Goal: Task Accomplishment & Management: Manage account settings

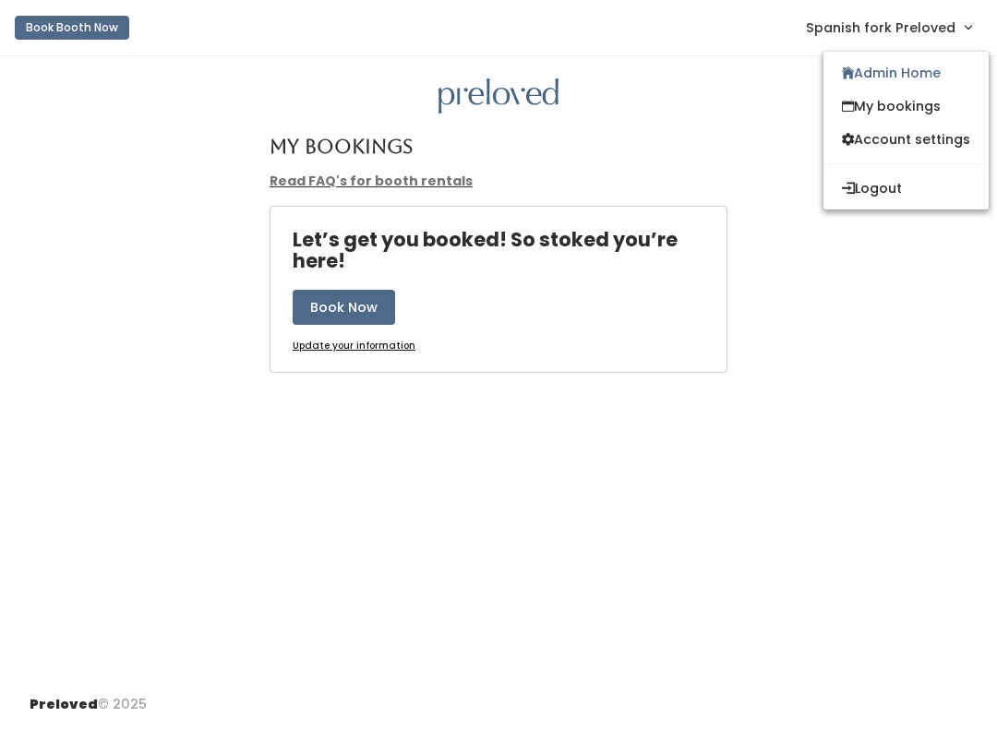
click at [950, 79] on link "Admin Home" at bounding box center [905, 72] width 165 height 33
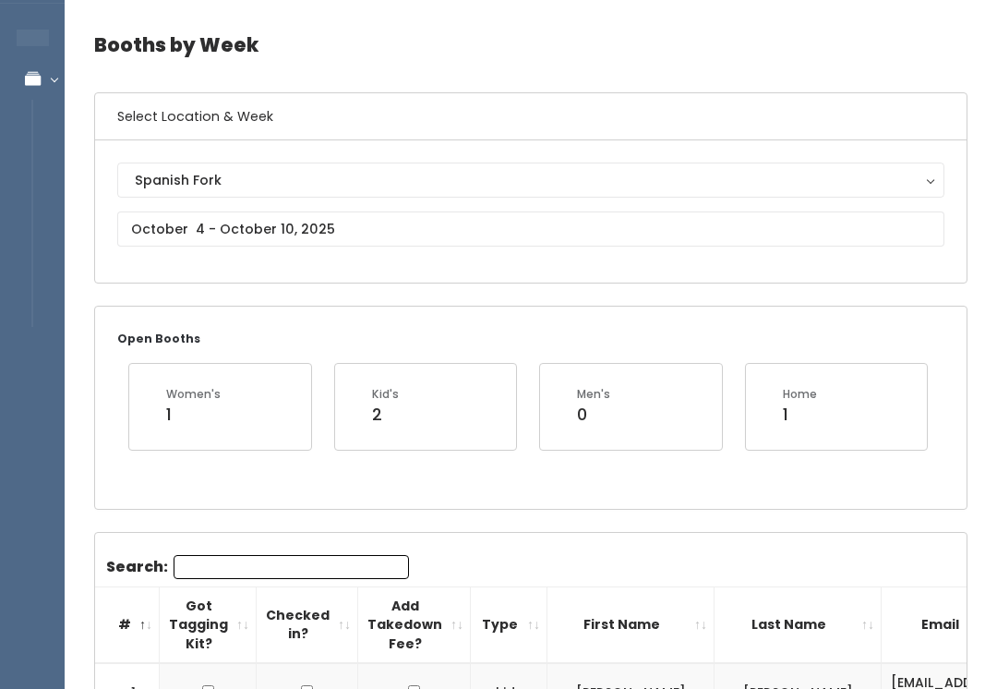
scroll to position [76, 0]
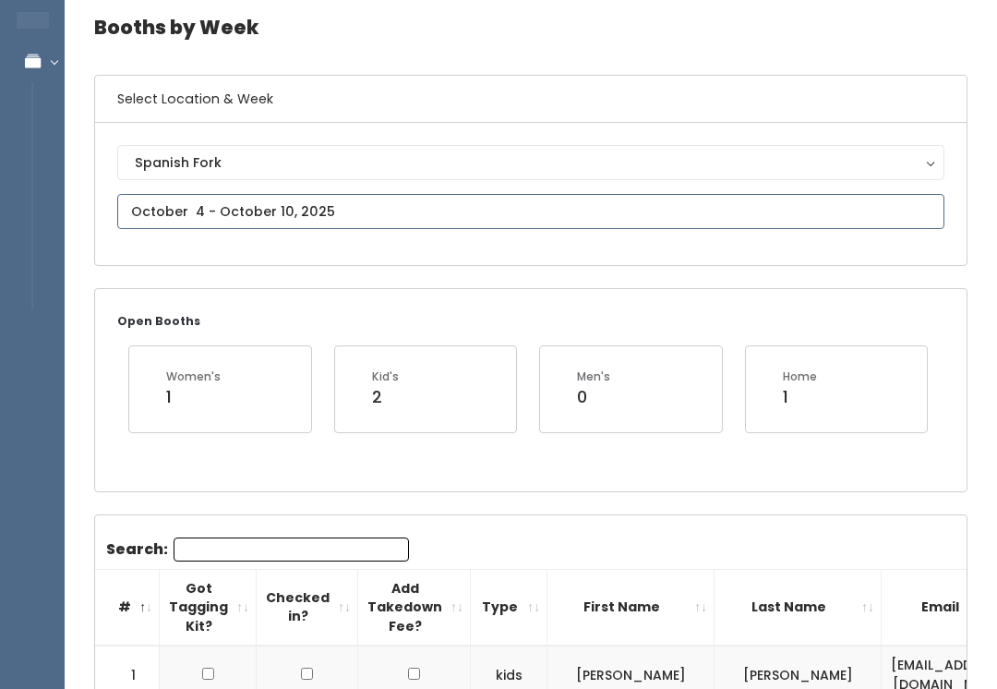
click at [526, 200] on input "text" at bounding box center [530, 211] width 827 height 35
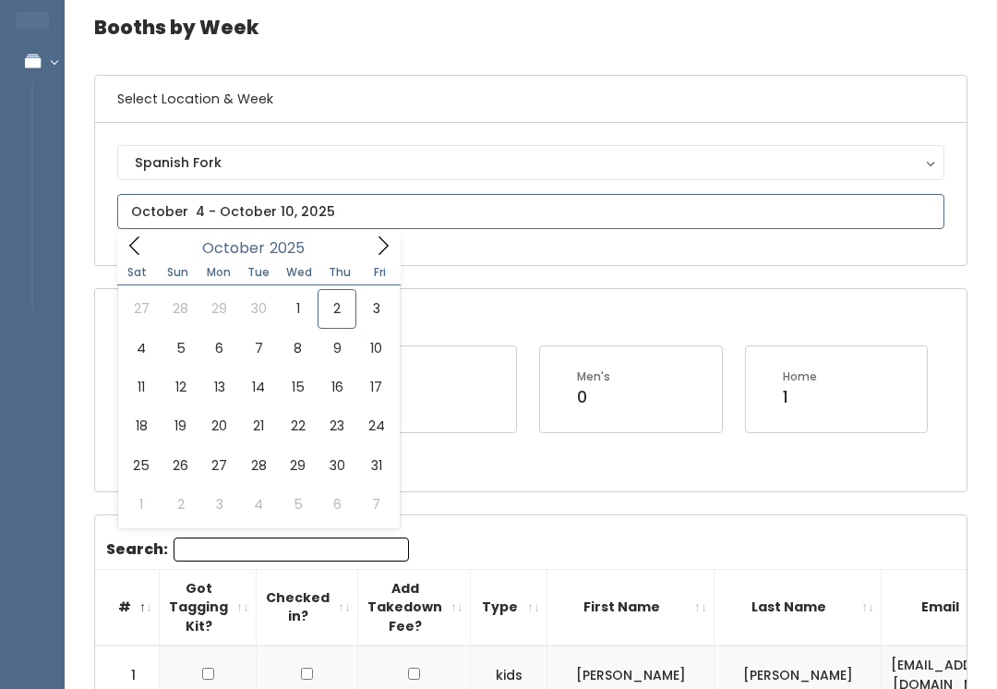
type input "[DATE] to [DATE]"
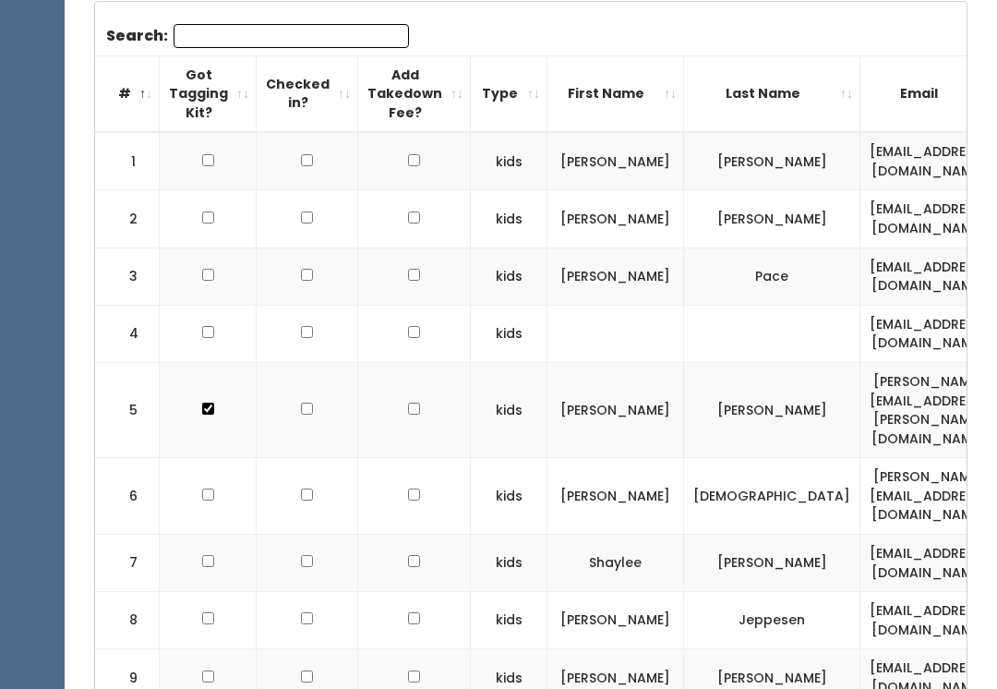
click at [216, 267] on td at bounding box center [208, 275] width 97 height 57
click at [211, 262] on td at bounding box center [208, 275] width 97 height 57
click at [203, 269] on input "checkbox" at bounding box center [208, 275] width 12 height 12
checkbox input "true"
